Goal: Unclear

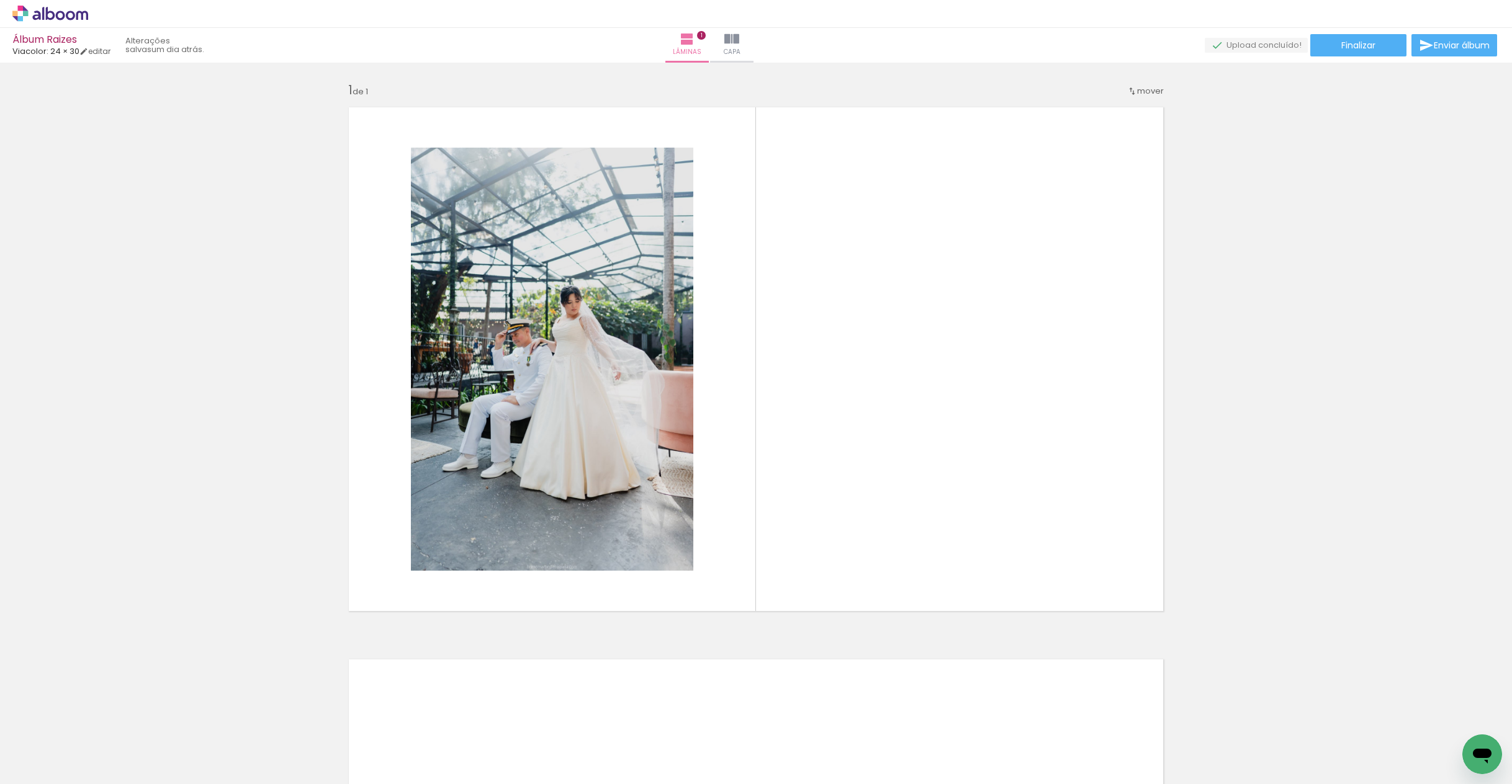
scroll to position [3, 0]
